Goal: Transaction & Acquisition: Purchase product/service

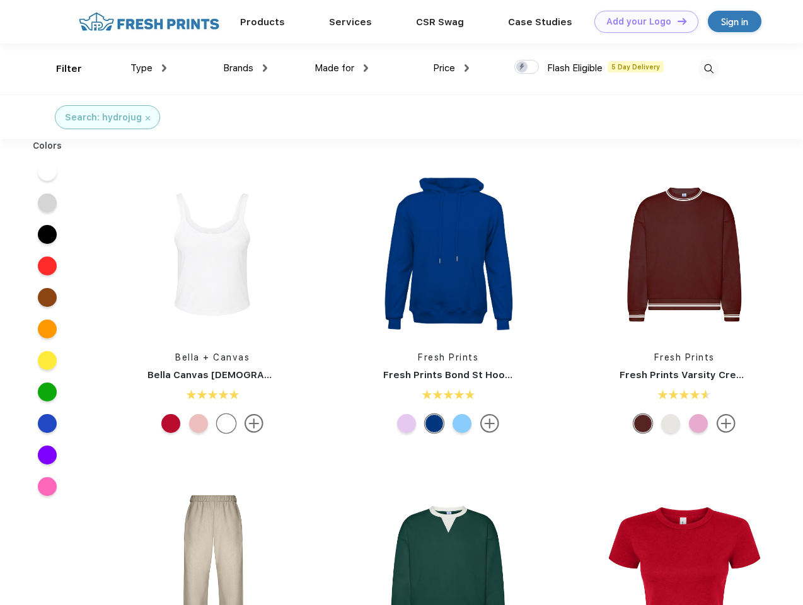
click at [642, 21] on link "Add your Logo Design Tool" at bounding box center [647, 22] width 104 height 22
click at [0, 0] on div "Design Tool" at bounding box center [0, 0] width 0 height 0
click at [677, 21] on link "Add your Logo Design Tool" at bounding box center [647, 22] width 104 height 22
click at [61, 69] on div "Filter" at bounding box center [69, 69] width 26 height 15
click at [149, 68] on span "Type" at bounding box center [142, 67] width 22 height 11
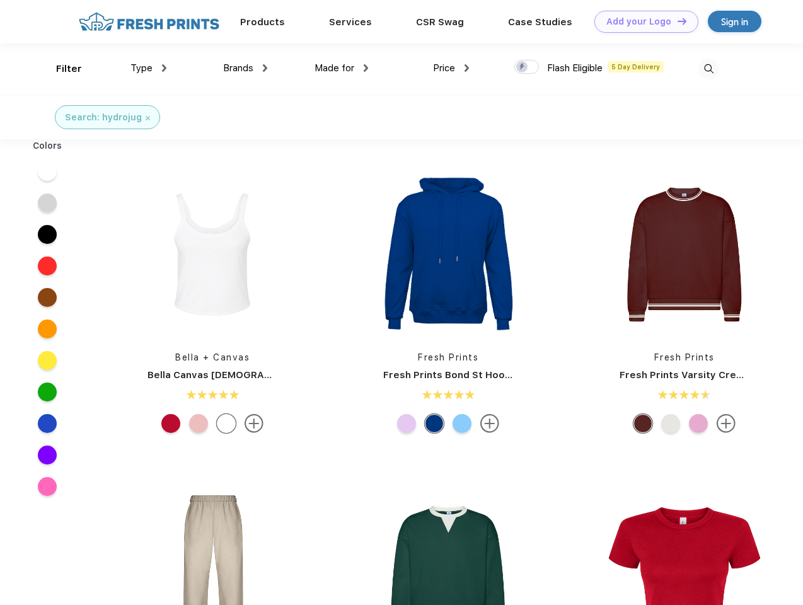
click at [245, 68] on span "Brands" at bounding box center [238, 67] width 30 height 11
click at [342, 68] on span "Made for" at bounding box center [335, 67] width 40 height 11
click at [451, 68] on span "Price" at bounding box center [444, 67] width 22 height 11
click at [527, 67] on div at bounding box center [527, 67] width 25 height 14
click at [523, 67] on input "checkbox" at bounding box center [519, 63] width 8 height 8
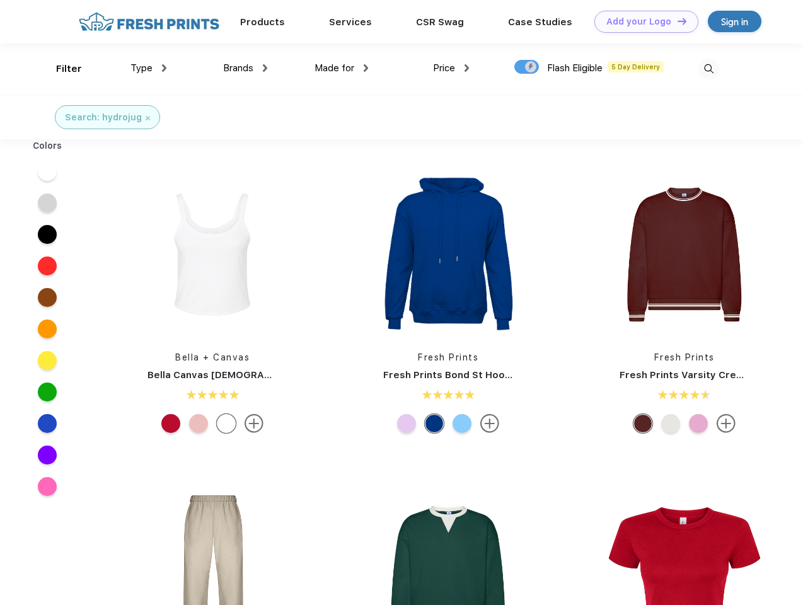
click at [709, 69] on img at bounding box center [709, 69] width 21 height 21
